Goal: Navigation & Orientation: Find specific page/section

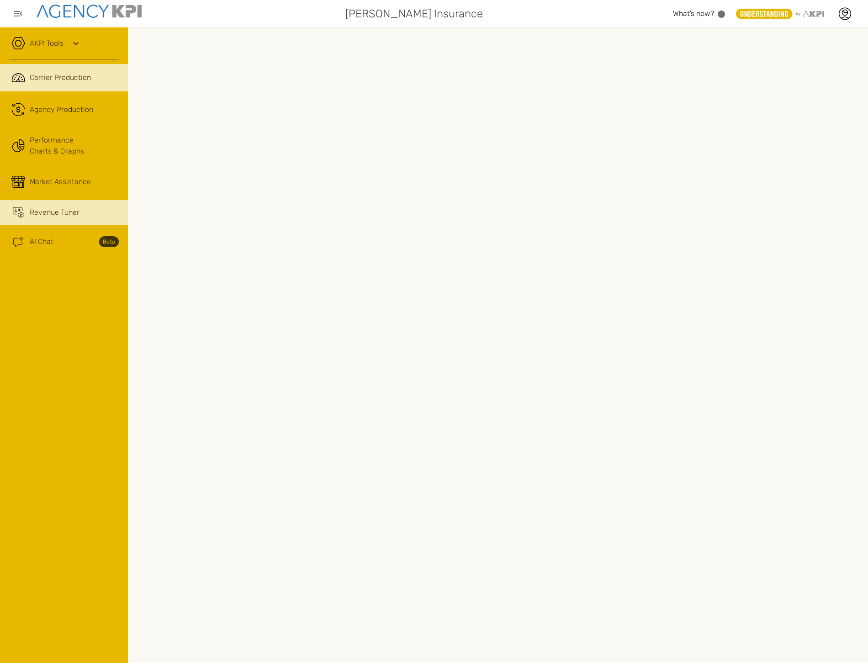
click at [48, 217] on span "Revenue Tuner" at bounding box center [55, 212] width 50 height 11
click at [848, 19] on icon at bounding box center [844, 14] width 14 height 14
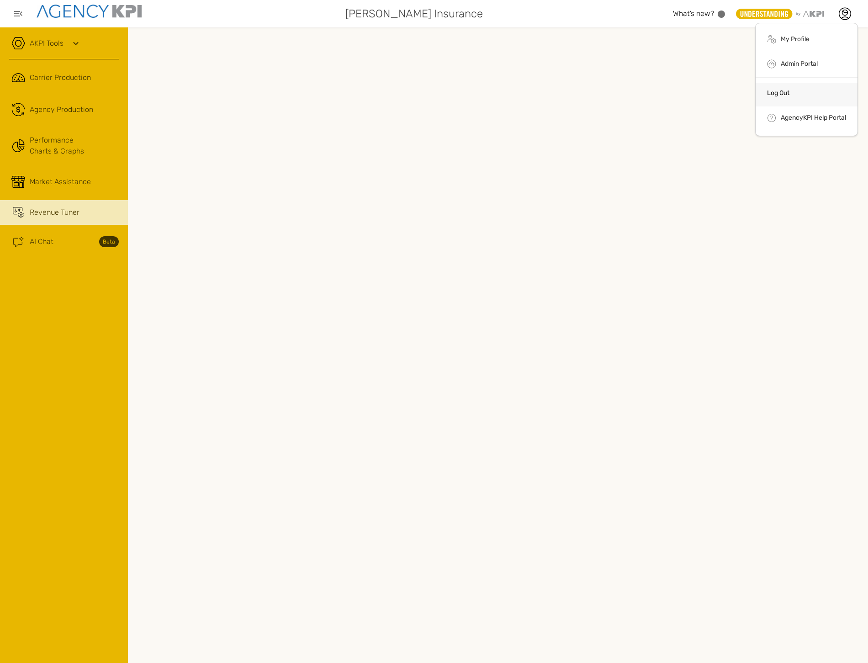
click at [788, 89] on link "Log Out" at bounding box center [778, 93] width 22 height 8
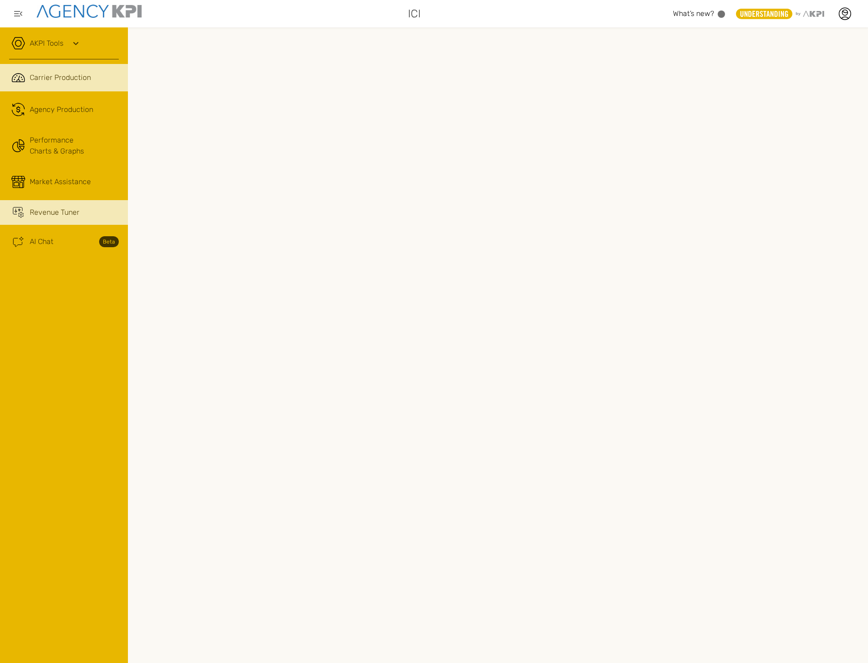
click at [72, 205] on link "Revenue Tuner" at bounding box center [64, 212] width 128 height 25
click at [404, 17] on div at bounding box center [844, 13] width 23 height 23
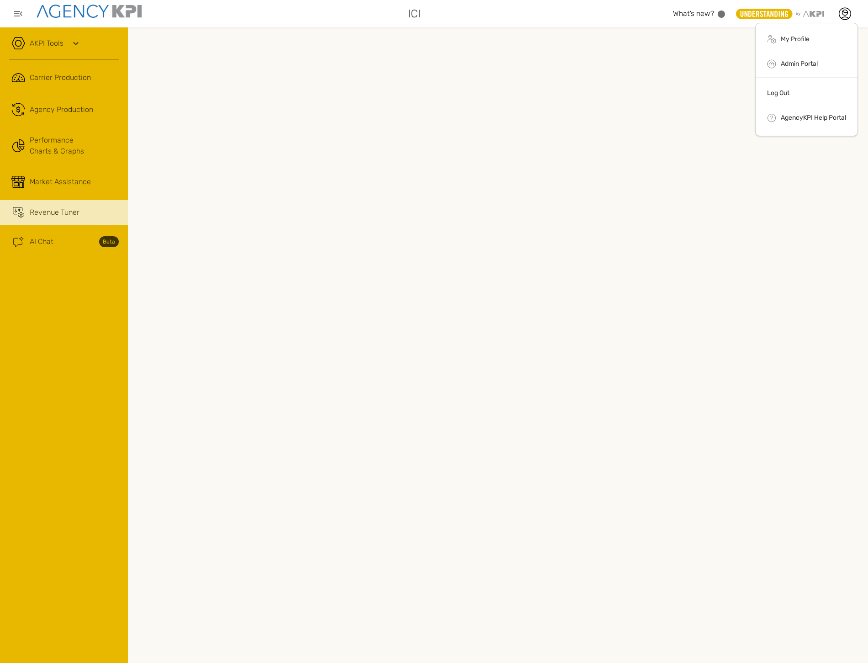
click at [404, 81] on ul ".cls-1{fill:none;stroke:#000;stroke-linecap:round;stroke-linejoin:round;stroke-…" at bounding box center [806, 79] width 103 height 113
click at [404, 93] on li "Log Out" at bounding box center [806, 95] width 102 height 24
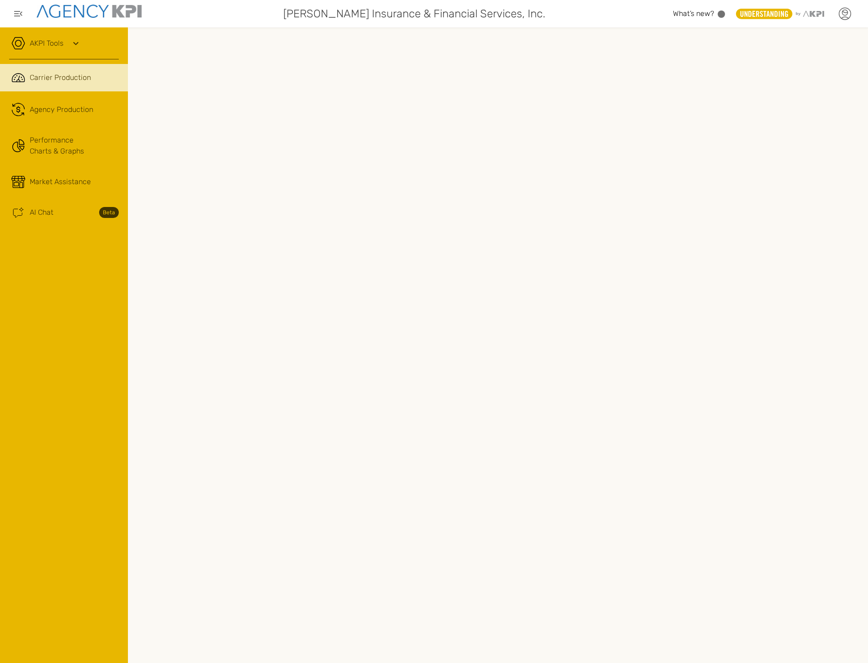
click at [404, 21] on div at bounding box center [844, 13] width 23 height 23
click at [404, 99] on li "Log Out" at bounding box center [806, 95] width 102 height 24
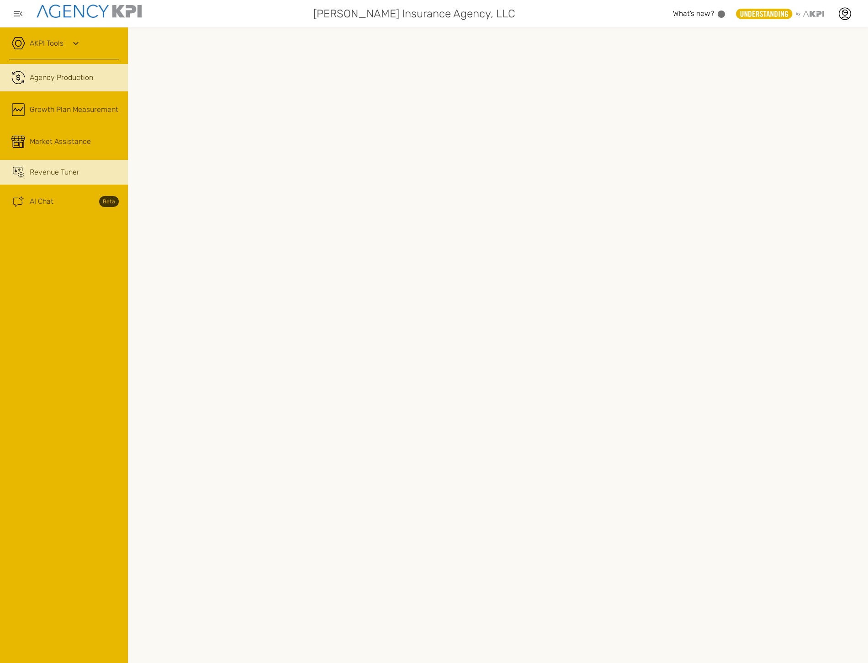
click at [57, 184] on link "Revenue Tuner" at bounding box center [64, 172] width 128 height 25
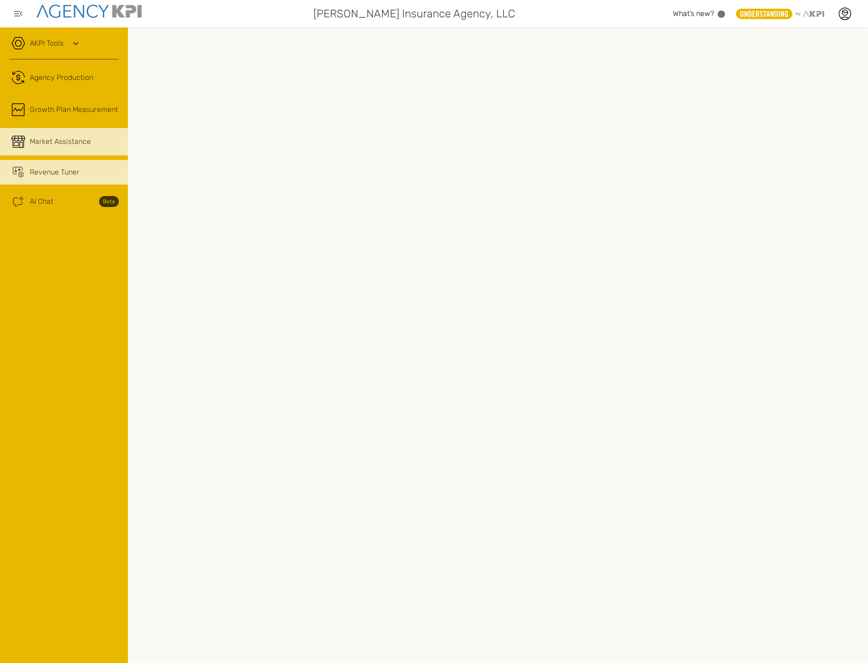
click at [107, 131] on link "Market Assistance" at bounding box center [64, 141] width 128 height 27
click at [79, 172] on span "Revenue Tuner" at bounding box center [55, 172] width 50 height 11
